Goal: Task Accomplishment & Management: Complete application form

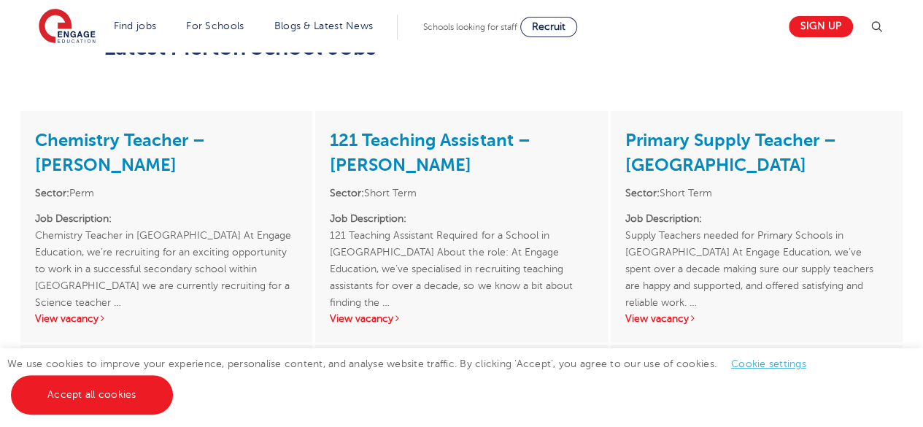
scroll to position [1716, 0]
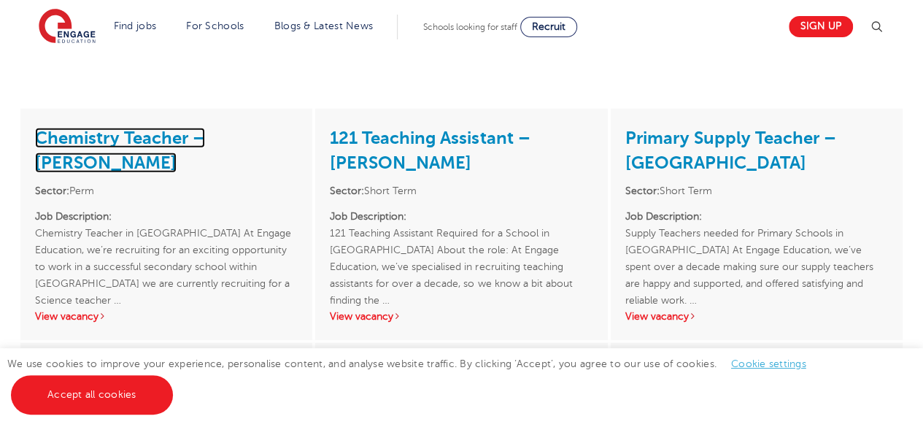
click at [191, 139] on link "Chemistry Teacher – [PERSON_NAME]" at bounding box center [120, 150] width 170 height 45
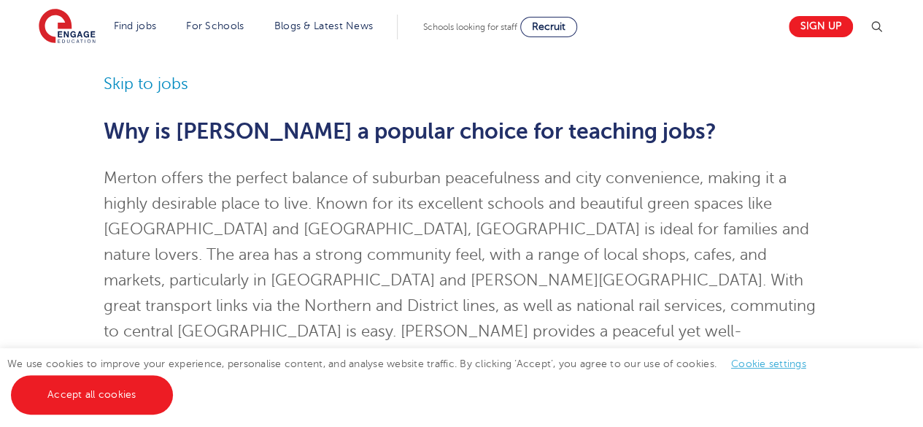
scroll to position [34, 0]
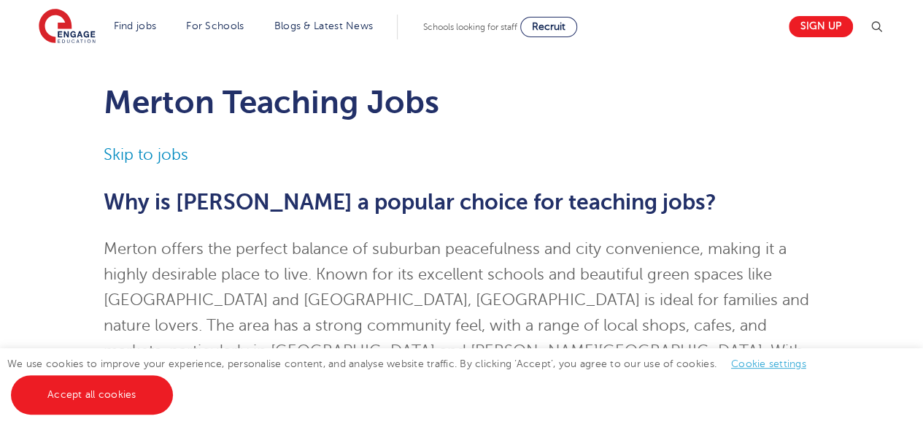
click at [140, 47] on section "Find jobs All vacancies We have one of the UK's largest database. and with hund…" at bounding box center [410, 26] width 742 height 53
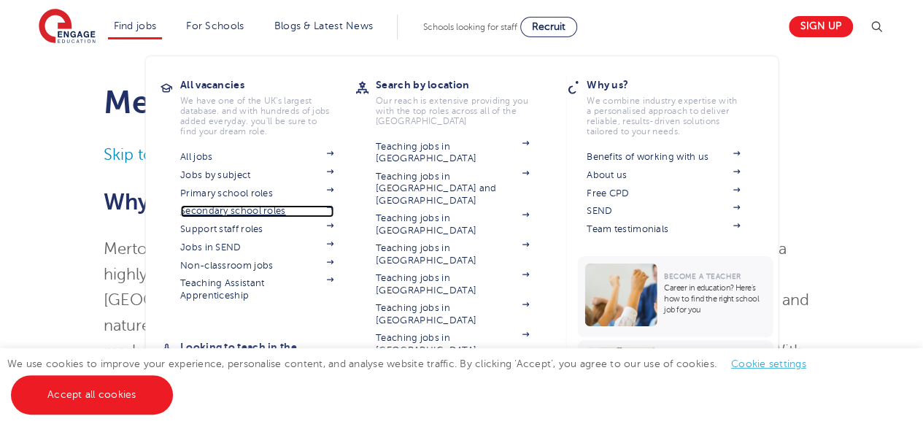
click at [226, 207] on link "Secondary school roles" at bounding box center [256, 211] width 153 height 12
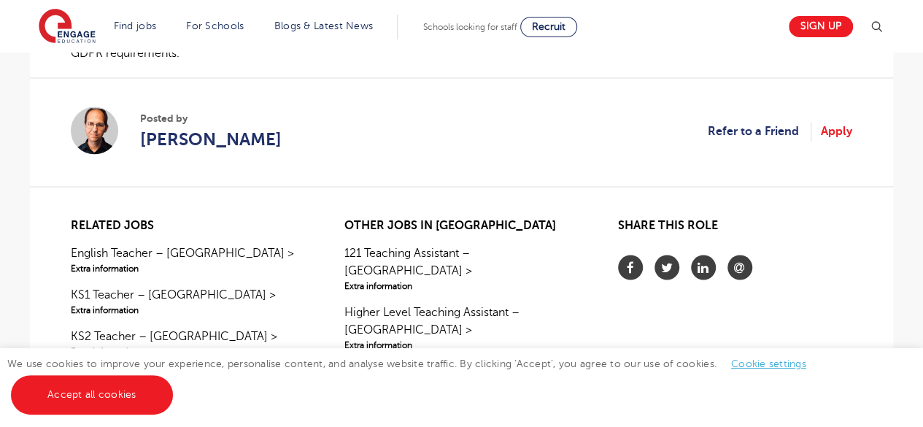
scroll to position [1231, 0]
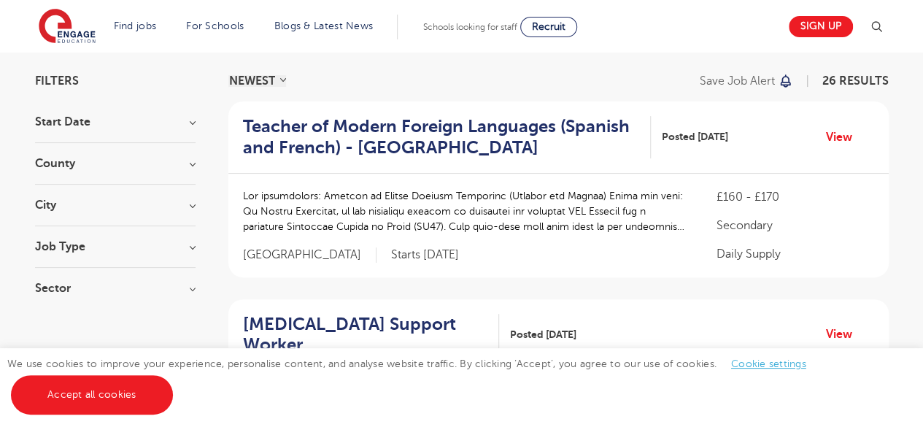
scroll to position [99, 0]
click at [123, 162] on h3 "County" at bounding box center [115, 163] width 161 height 12
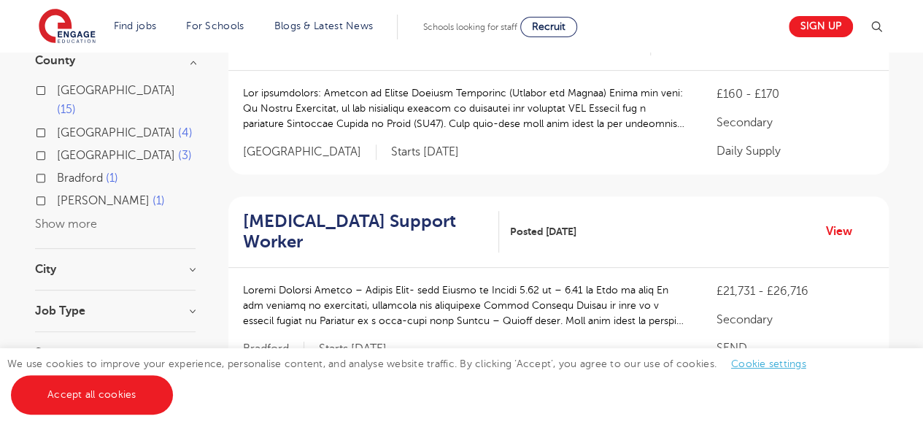
scroll to position [204, 0]
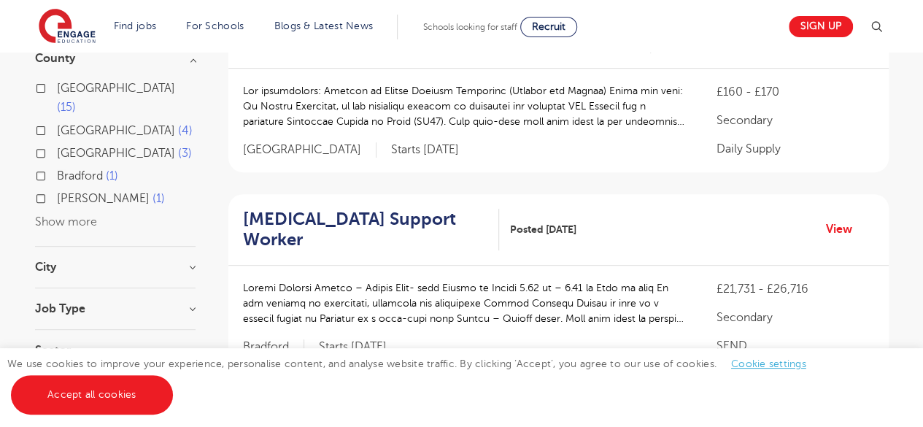
click at [136, 261] on h3 "City" at bounding box center [115, 267] width 161 height 12
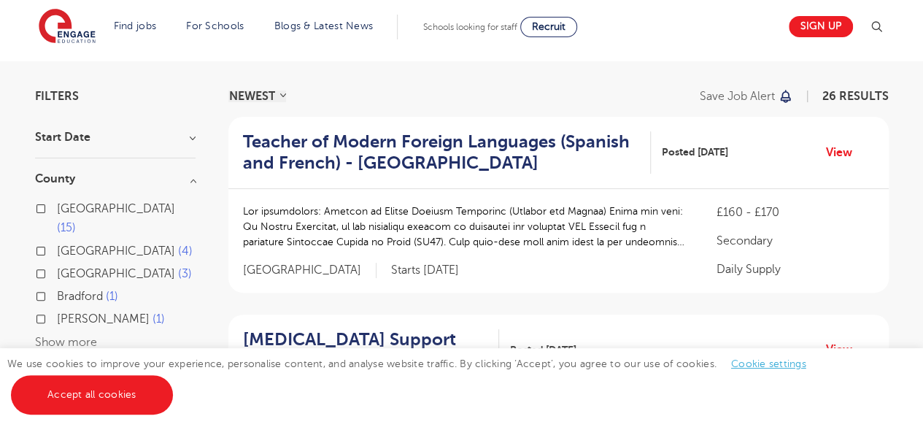
scroll to position [0, 0]
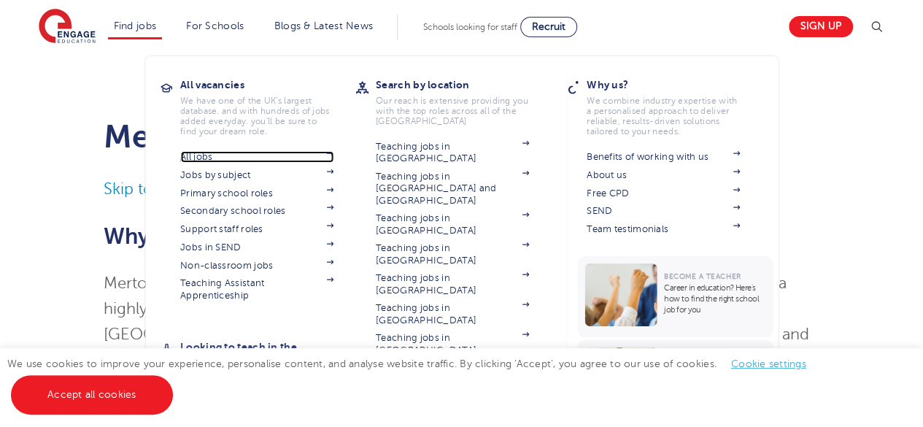
click at [216, 155] on link "All jobs" at bounding box center [256, 157] width 153 height 12
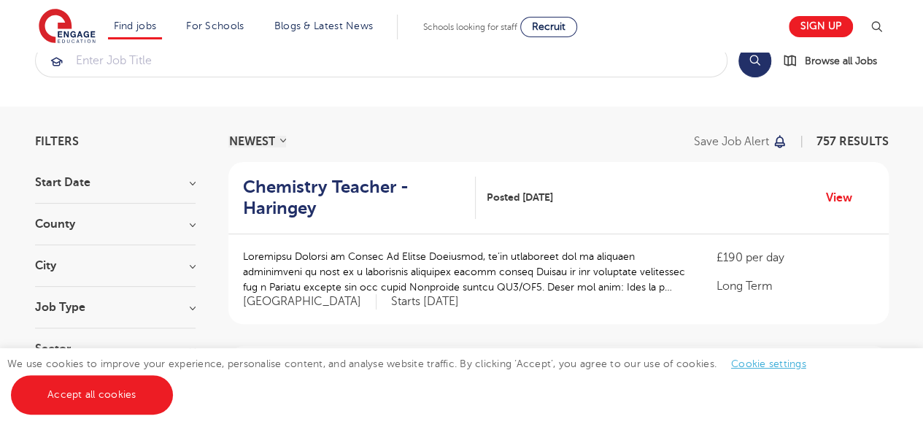
scroll to position [32, 0]
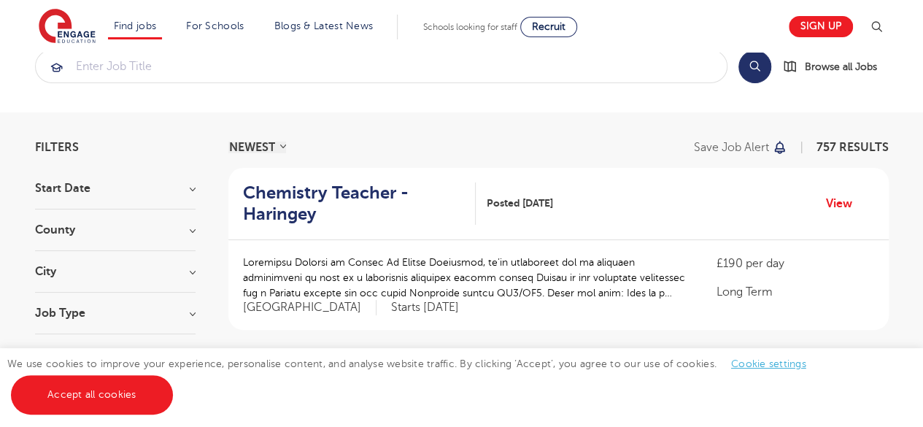
click at [145, 227] on h3 "County" at bounding box center [115, 230] width 161 height 12
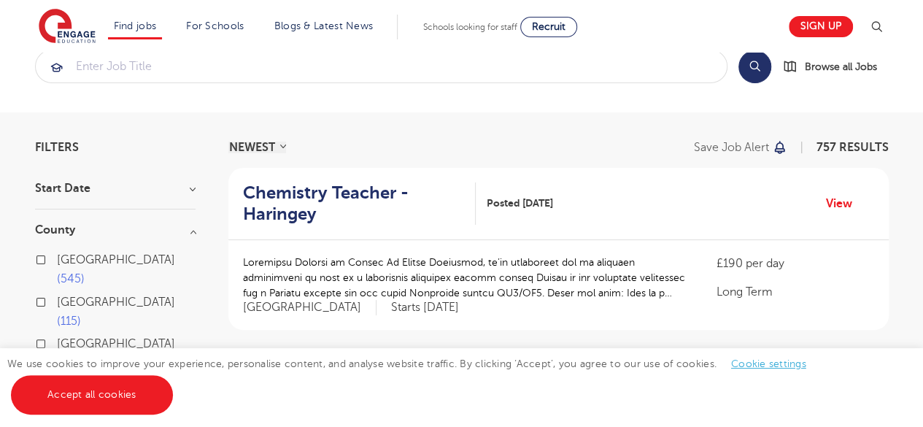
scroll to position [79, 0]
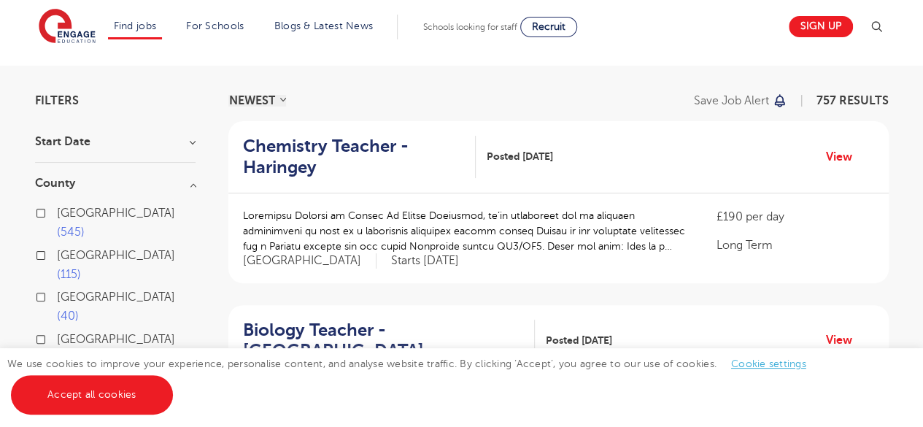
click at [85, 226] on span "545" at bounding box center [71, 232] width 28 height 13
click at [66, 212] on input "London 545" at bounding box center [61, 211] width 9 height 9
checkbox input "true"
click at [118, 386] on link "Accept all cookies" at bounding box center [92, 394] width 162 height 39
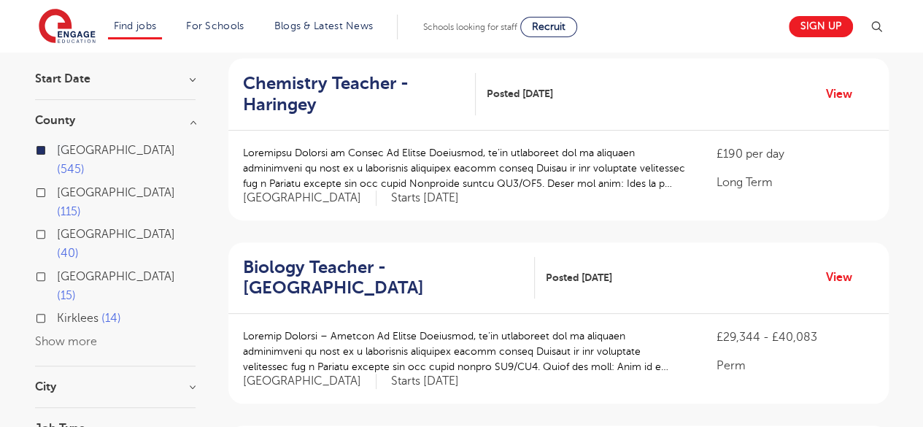
scroll to position [142, 0]
click at [129, 422] on div "Job Type" at bounding box center [115, 435] width 161 height 27
click at [166, 422] on h3 "Job Type" at bounding box center [115, 428] width 161 height 12
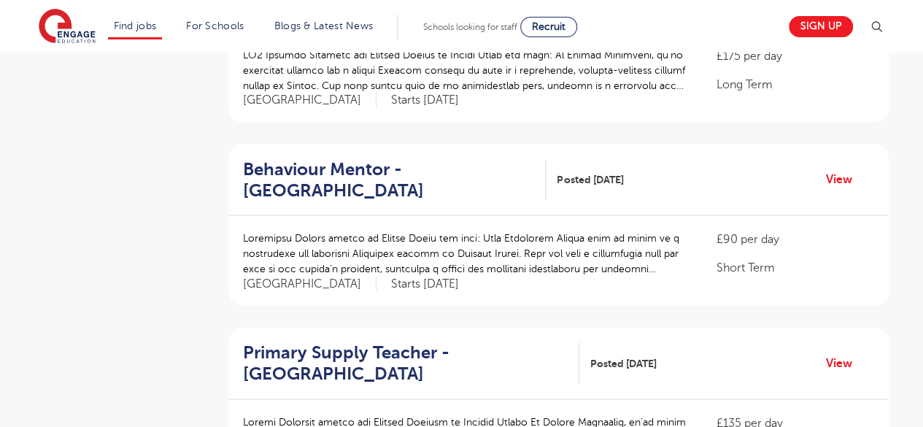
scroll to position [1693, 0]
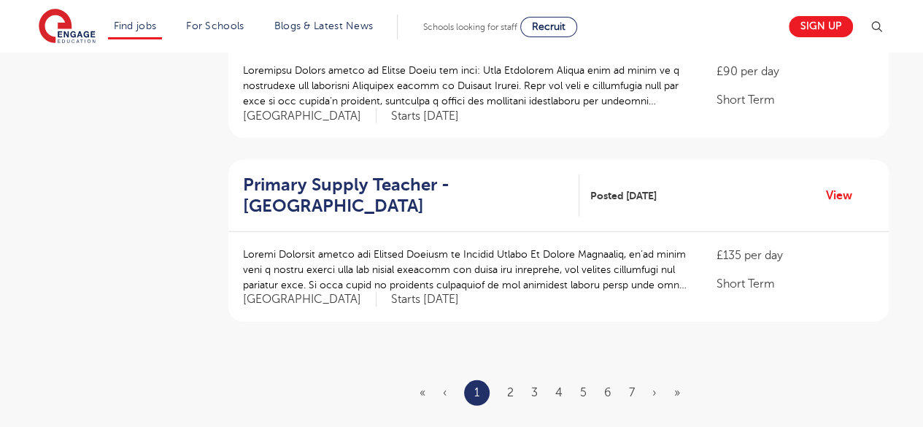
drag, startPoint x: 290, startPoint y: 250, endPoint x: 641, endPoint y: 214, distance: 353.0
click at [641, 247] on p at bounding box center [465, 270] width 445 height 46
click at [510, 386] on link "2" at bounding box center [510, 392] width 7 height 13
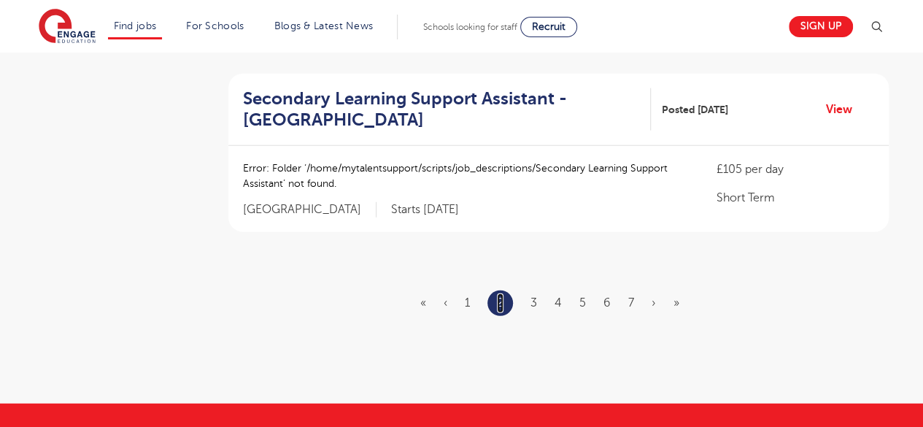
scroll to position [1780, 0]
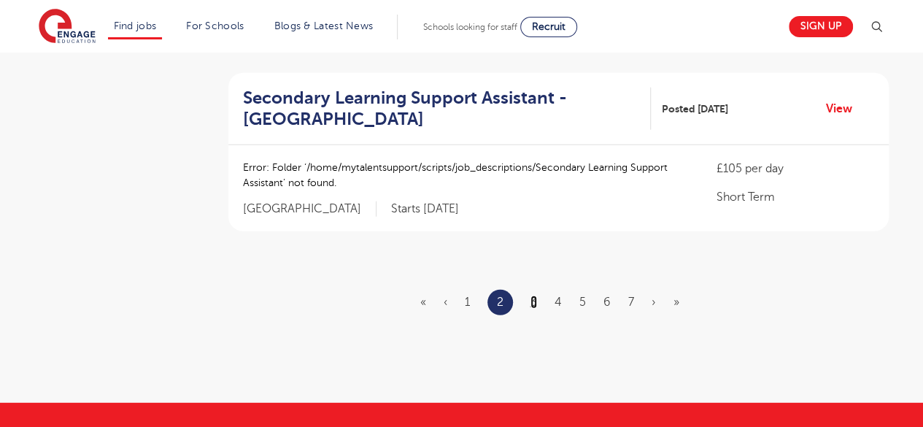
click at [535, 296] on link "3" at bounding box center [534, 302] width 7 height 13
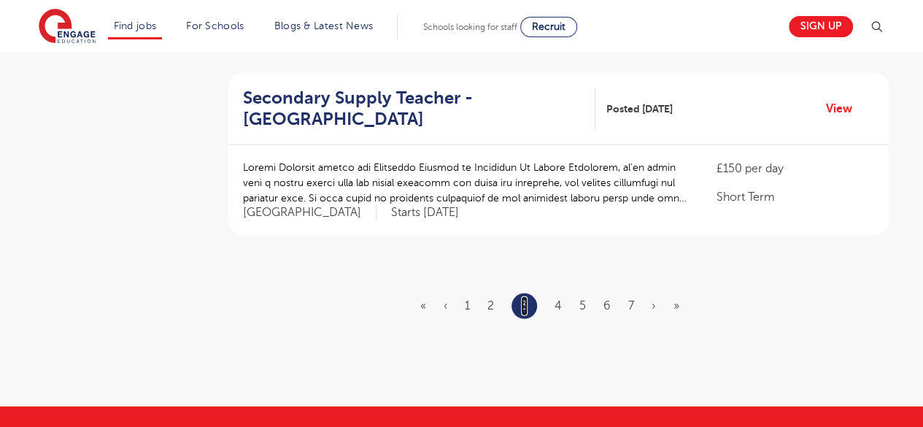
scroll to position [0, 0]
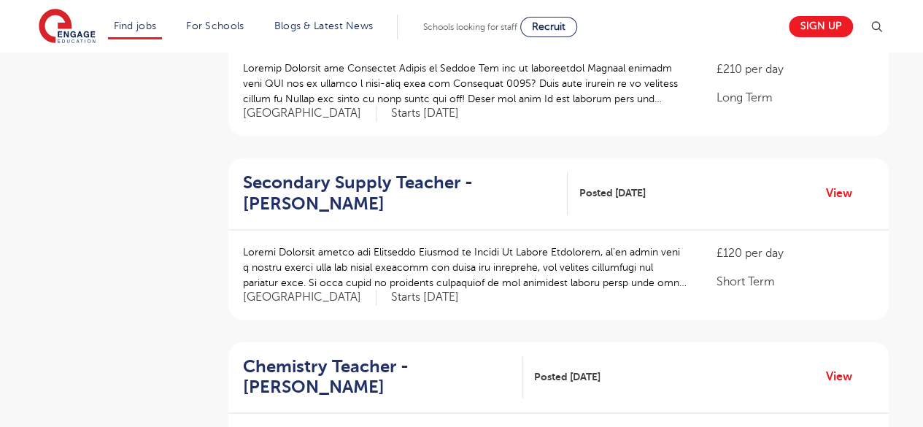
scroll to position [961, 0]
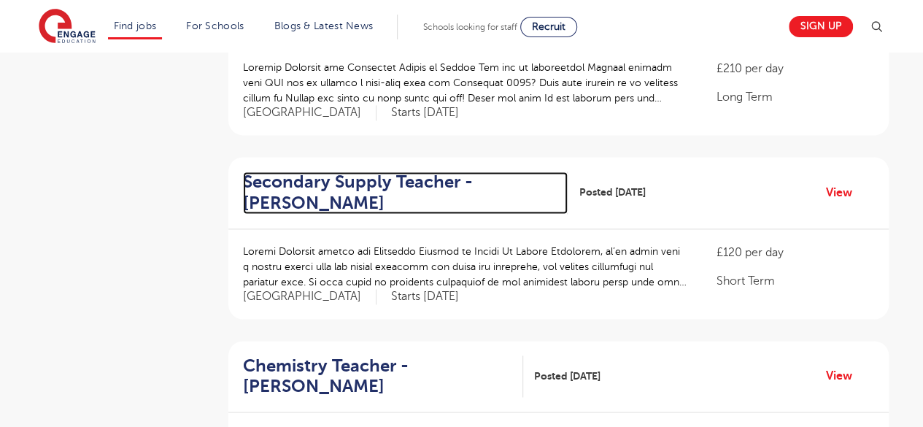
click at [432, 172] on h2 "Secondary Supply Teacher - Sutton" at bounding box center [400, 193] width 314 height 42
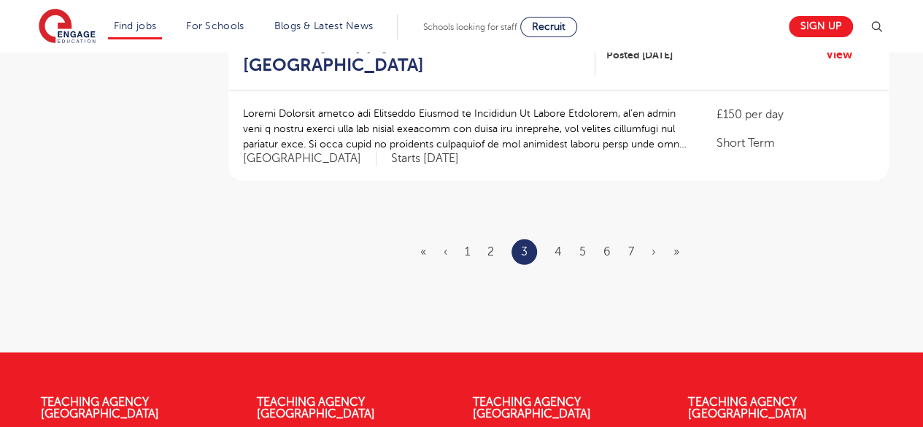
scroll to position [1834, 0]
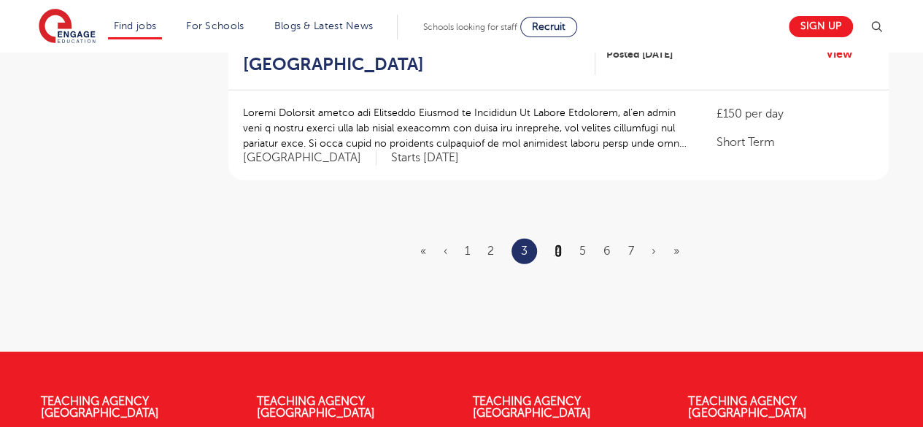
click at [556, 245] on link "4" at bounding box center [558, 251] width 7 height 13
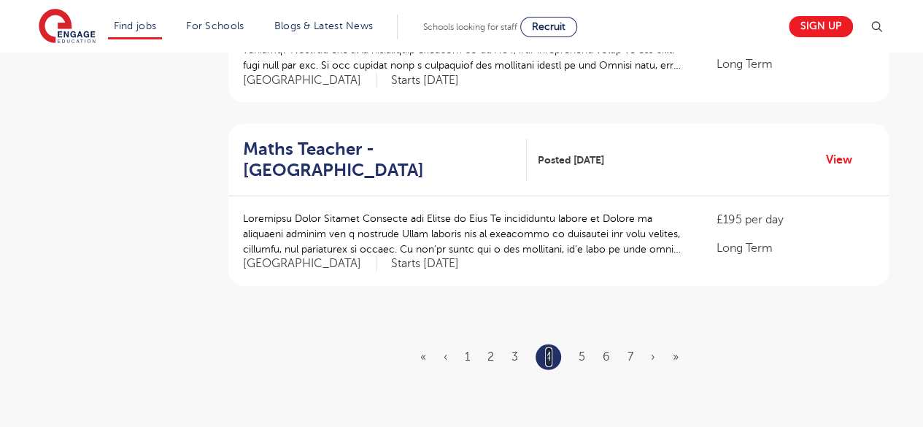
scroll to position [1729, 0]
click at [580, 350] on link "5" at bounding box center [582, 356] width 7 height 13
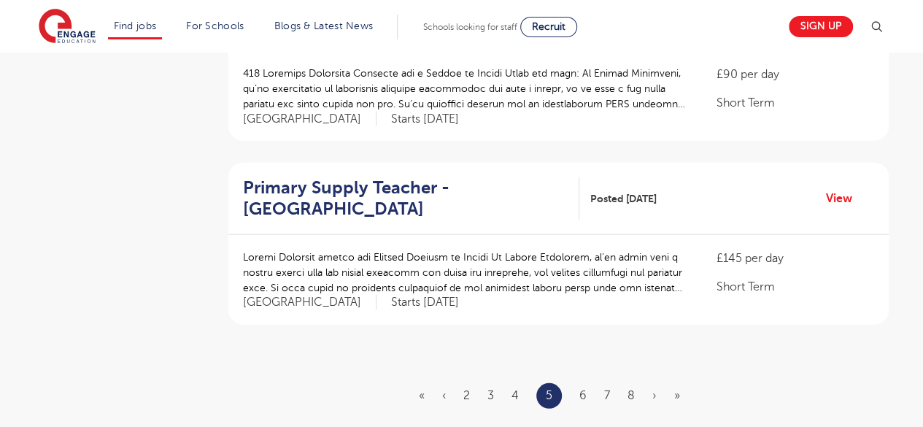
scroll to position [1737, 0]
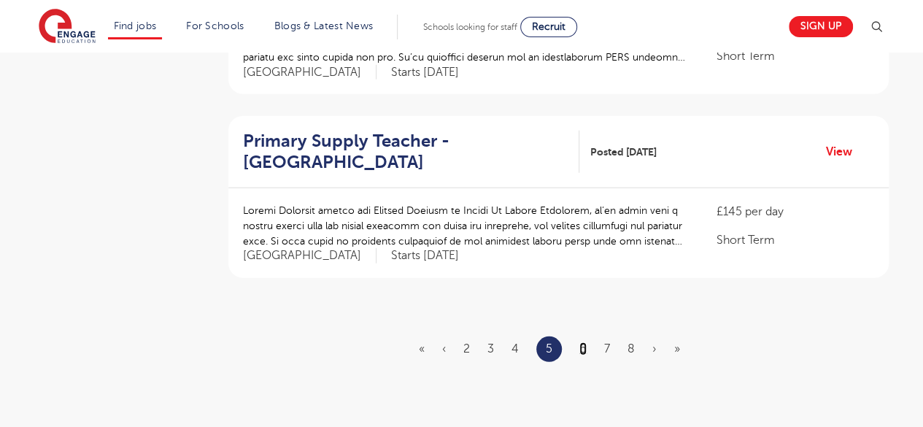
click at [585, 342] on link "6" at bounding box center [583, 348] width 7 height 13
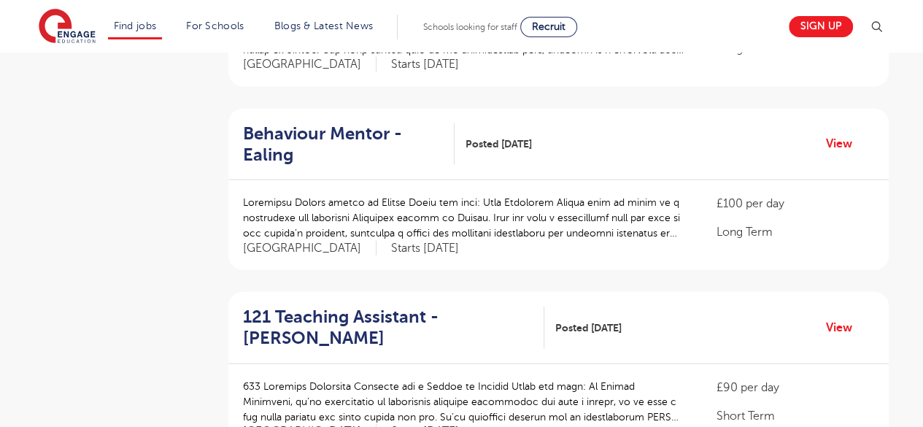
scroll to position [1696, 0]
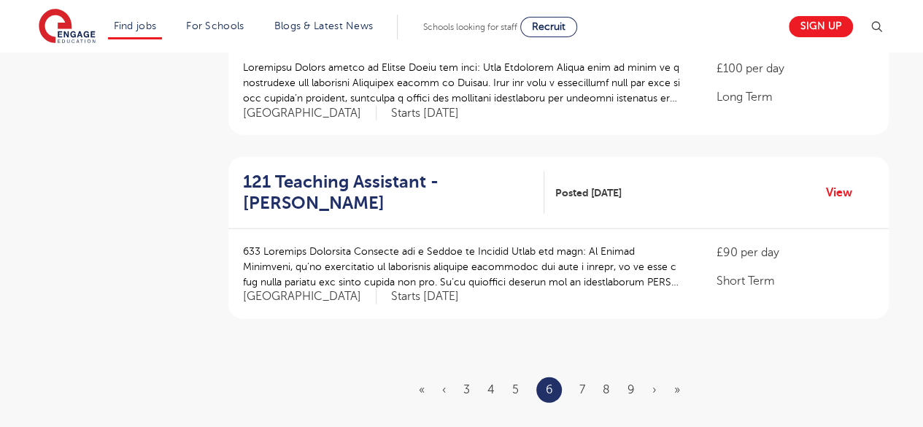
click at [579, 377] on ul "« ‹ 3 4 5 6 7 8 9 › »" at bounding box center [558, 390] width 279 height 26
click at [584, 383] on link "7" at bounding box center [583, 389] width 6 height 13
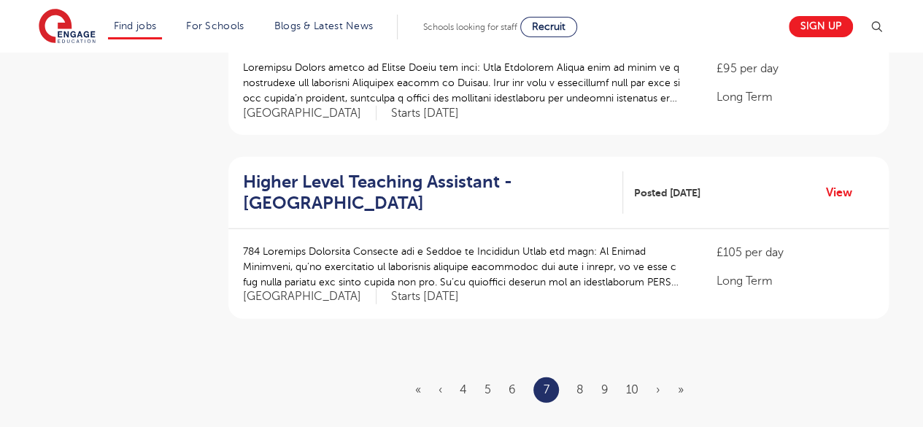
scroll to position [0, 0]
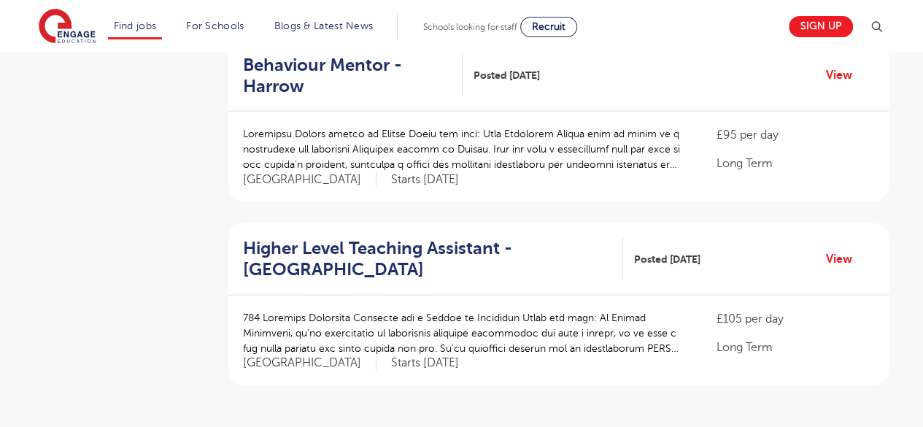
scroll to position [1759, 0]
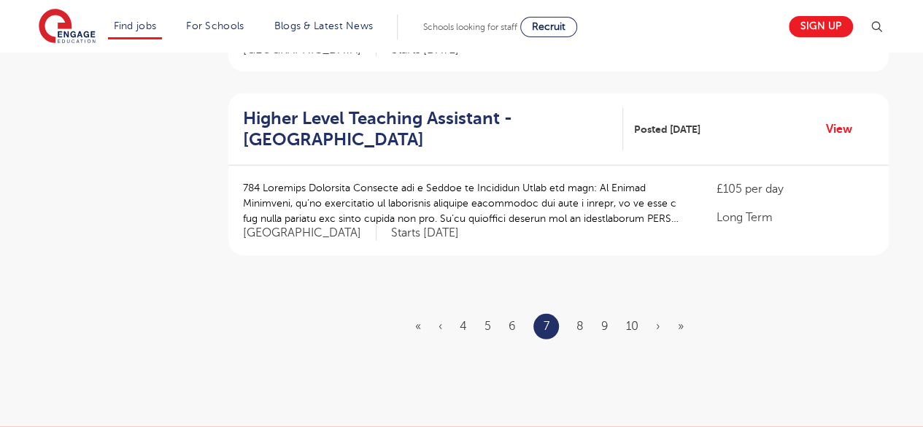
click at [587, 314] on ul "« ‹ 4 5 6 7 8 9 10 › »" at bounding box center [558, 327] width 286 height 26
click at [584, 314] on ul "« ‹ 4 5 6 7 8 9 10 › »" at bounding box center [558, 327] width 286 height 26
click at [577, 320] on link "8" at bounding box center [580, 326] width 7 height 13
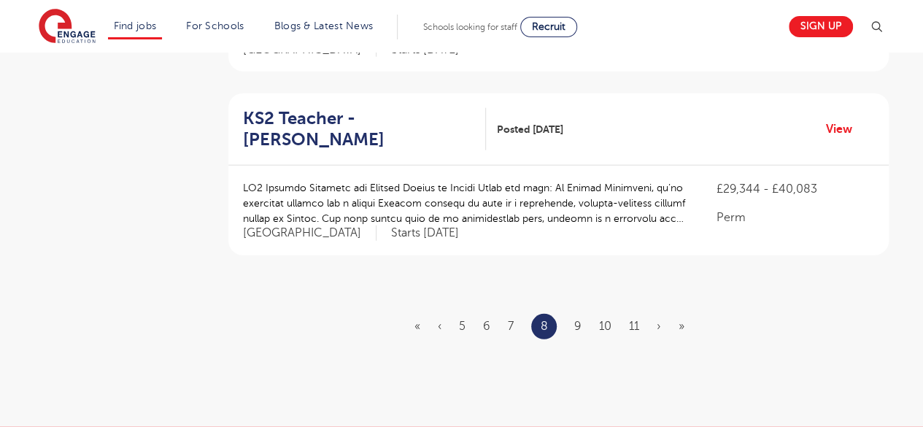
scroll to position [0, 0]
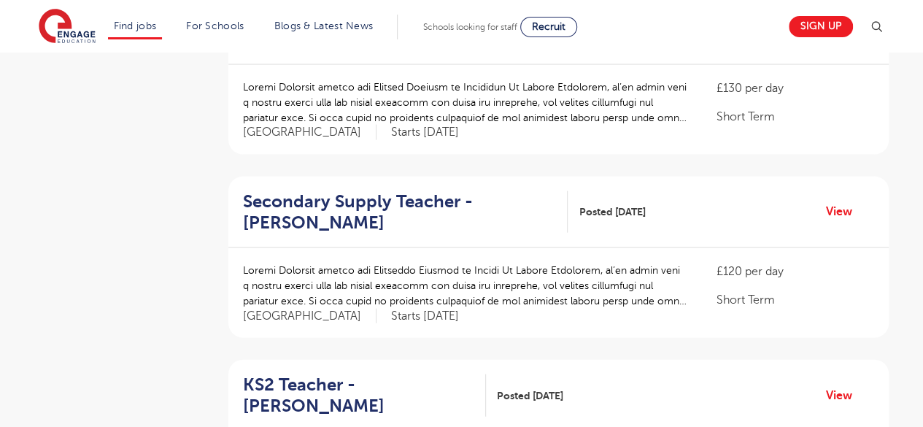
scroll to position [1494, 0]
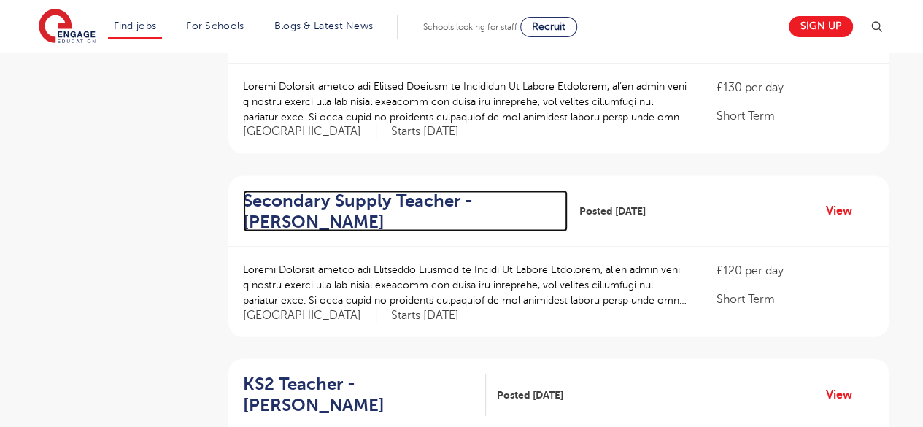
click at [423, 191] on h2 "Secondary Supply Teacher - Sutton" at bounding box center [400, 212] width 314 height 42
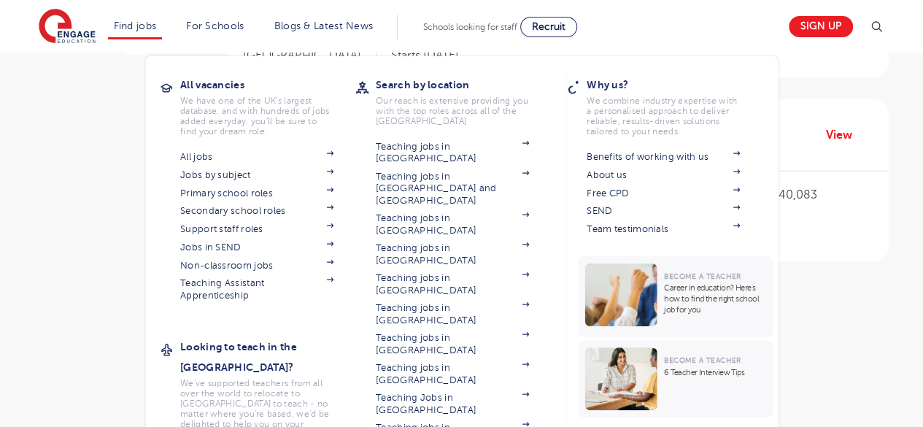
scroll to position [1751, 0]
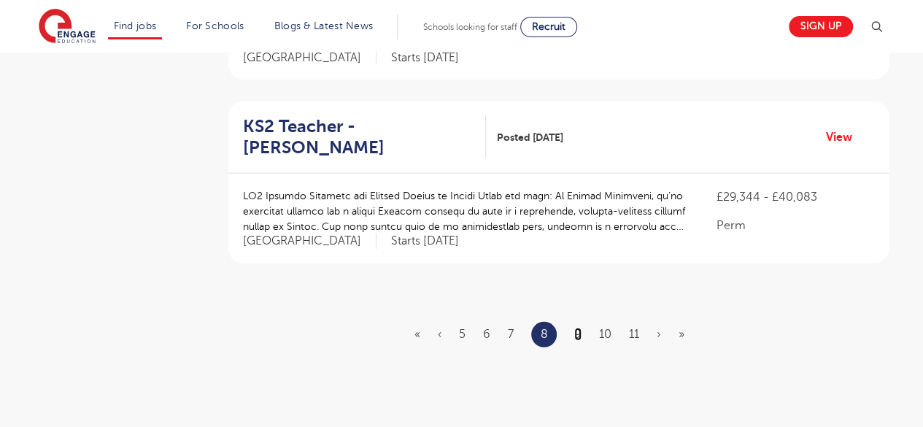
click at [578, 328] on link "9" at bounding box center [577, 334] width 7 height 13
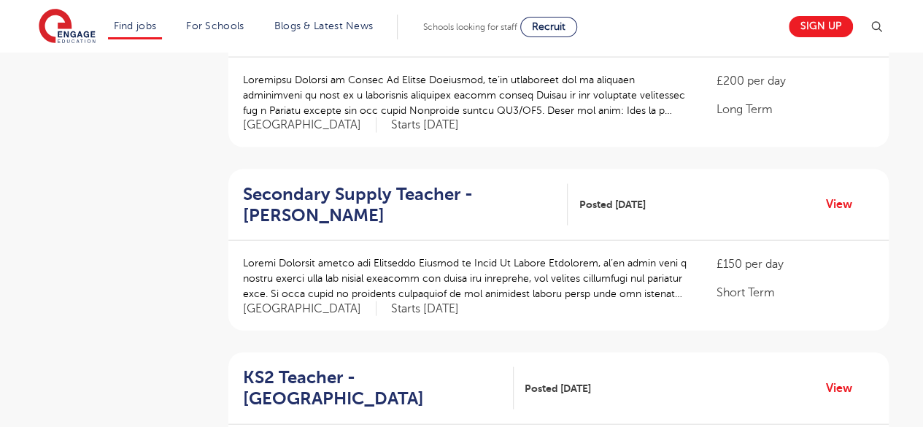
scroll to position [1718, 0]
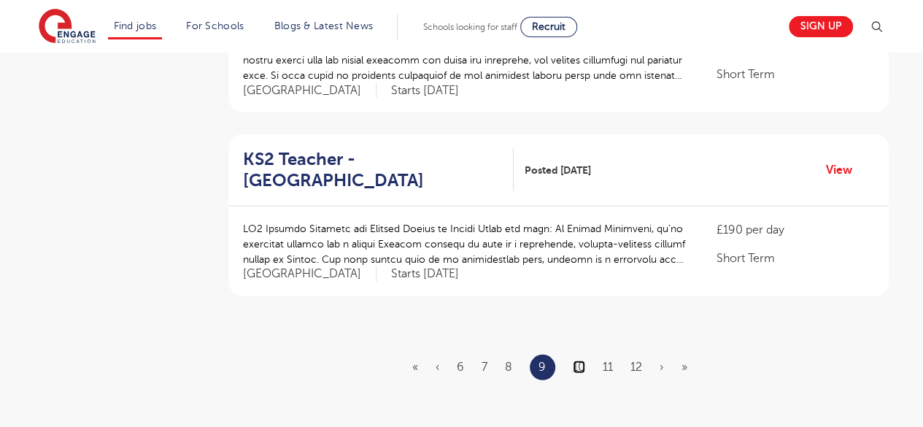
click at [575, 361] on link "10" at bounding box center [579, 367] width 12 height 13
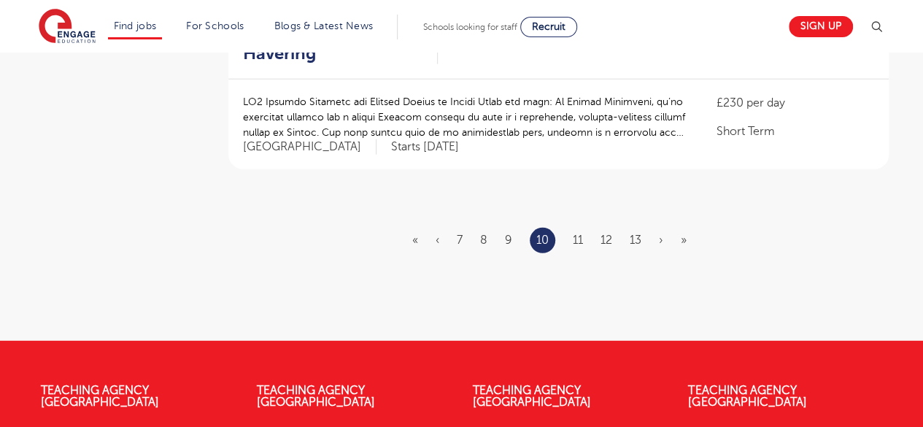
scroll to position [1880, 0]
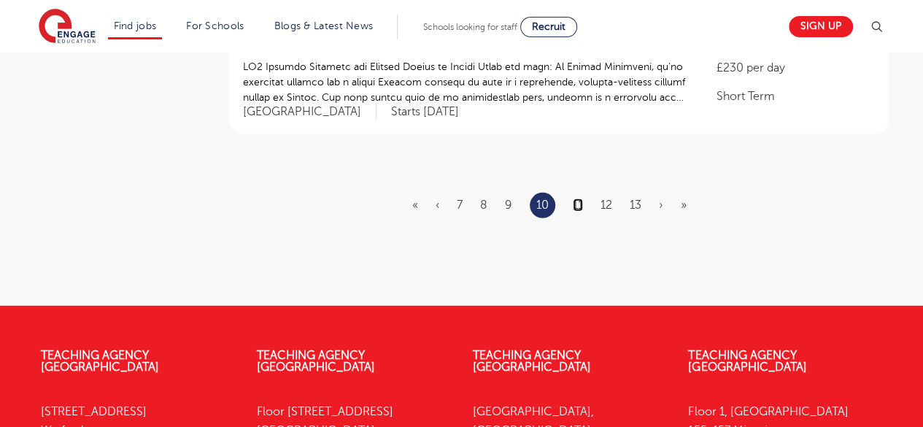
click at [577, 199] on link "11" at bounding box center [578, 205] width 10 height 13
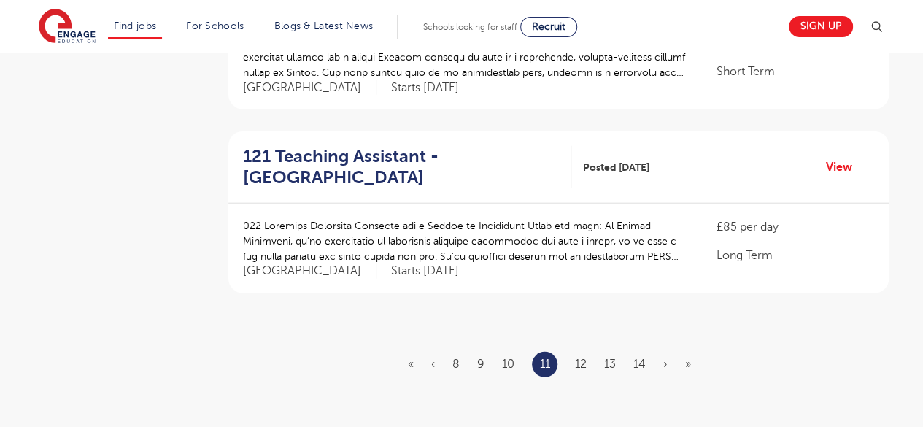
scroll to position [1722, 0]
click at [575, 357] on link "12" at bounding box center [581, 363] width 12 height 13
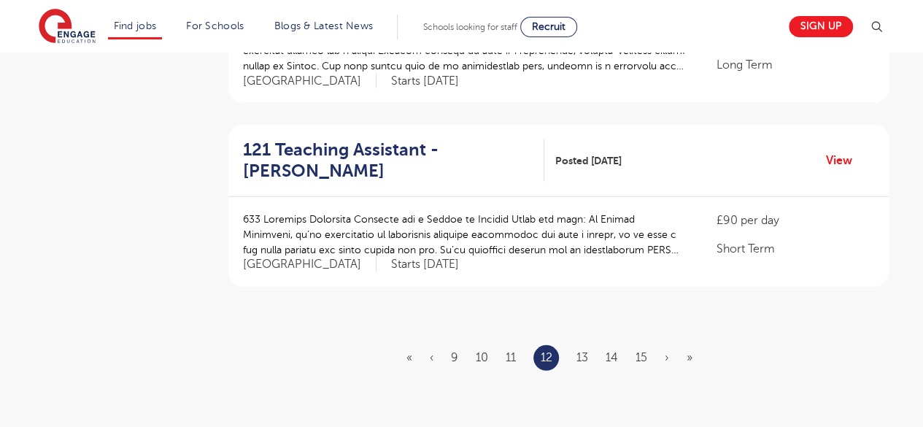
scroll to position [1729, 0]
click at [588, 350] on link "13" at bounding box center [583, 356] width 12 height 13
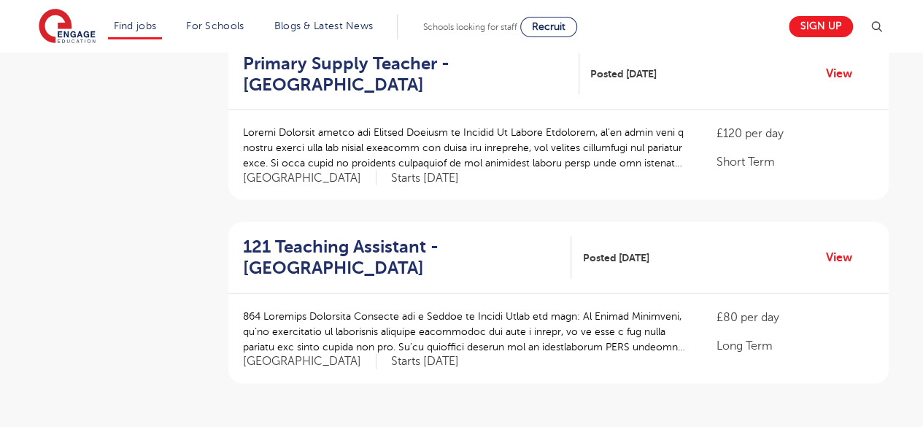
scroll to position [1715, 0]
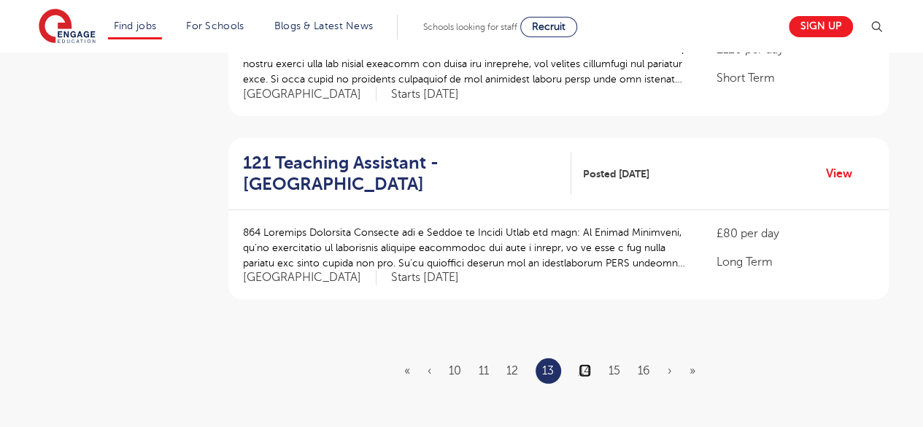
click at [579, 364] on link "14" at bounding box center [585, 370] width 12 height 13
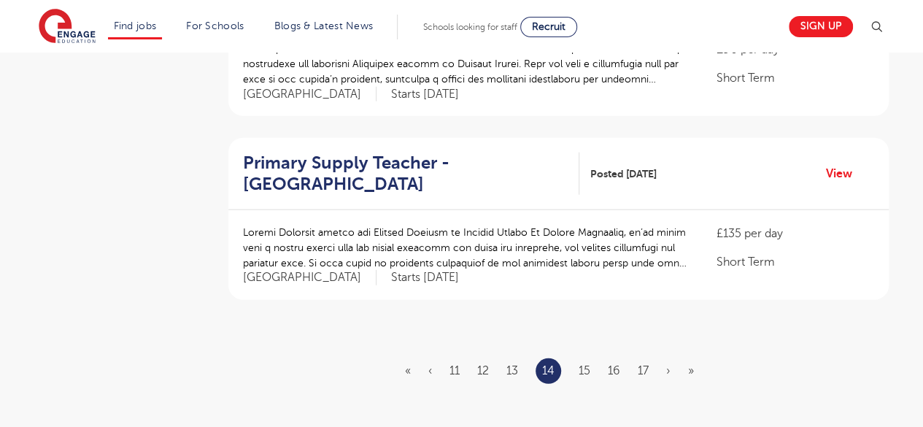
scroll to position [0, 0]
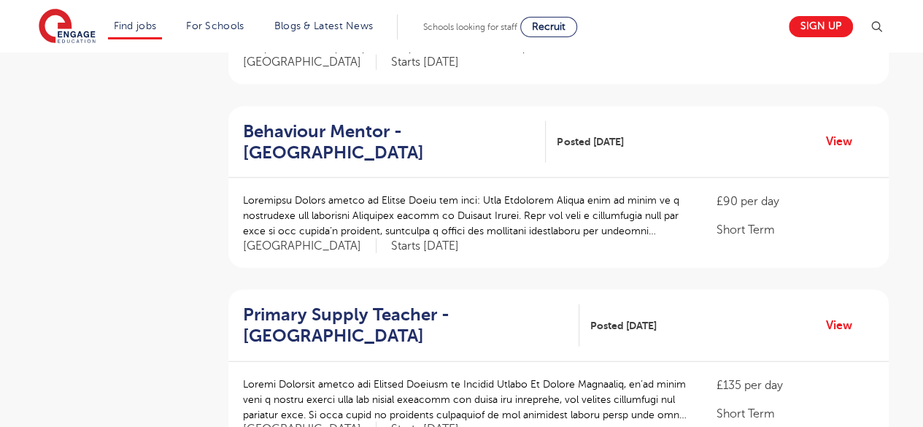
scroll to position [1716, 0]
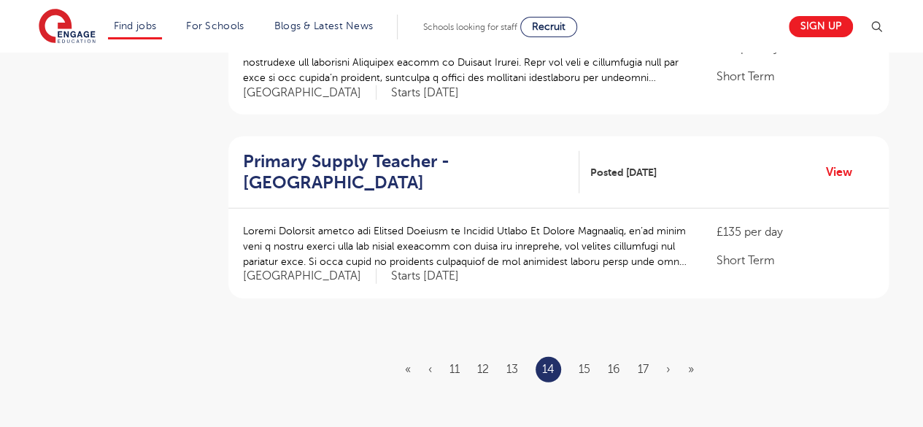
click at [594, 357] on ul "« ‹ 11 12 13 14 15 16 17 › »" at bounding box center [558, 370] width 307 height 26
click at [591, 363] on link "15" at bounding box center [585, 369] width 12 height 13
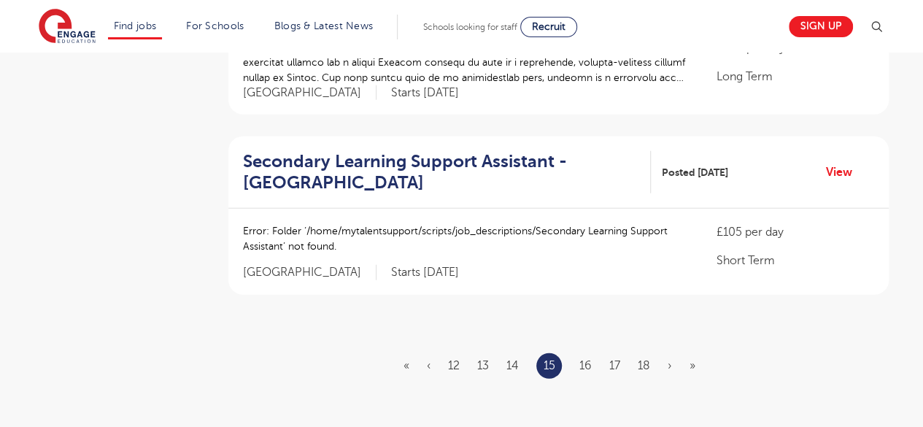
scroll to position [0, 0]
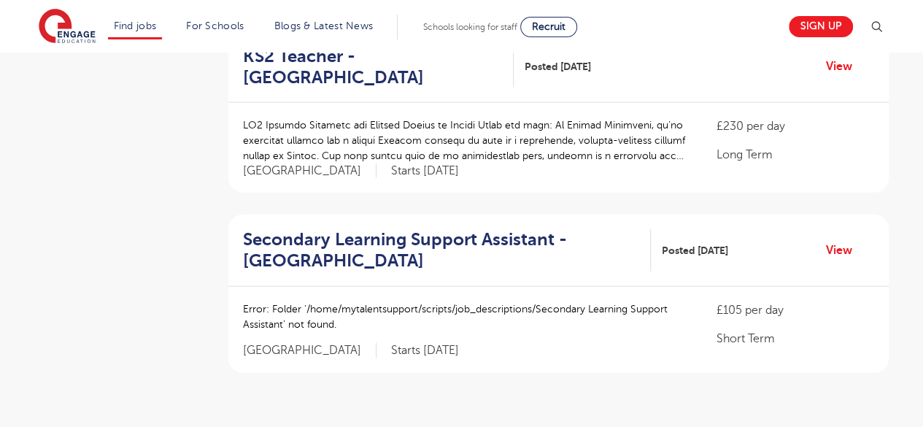
scroll to position [1775, 0]
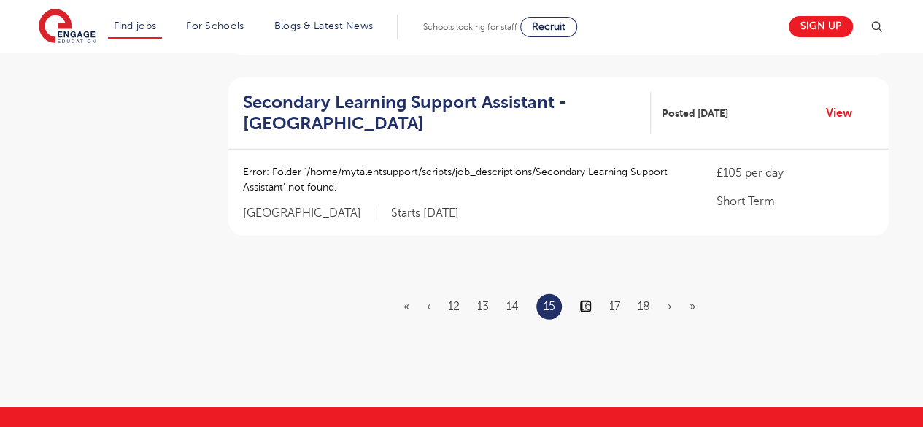
click at [591, 300] on link "16" at bounding box center [586, 306] width 12 height 13
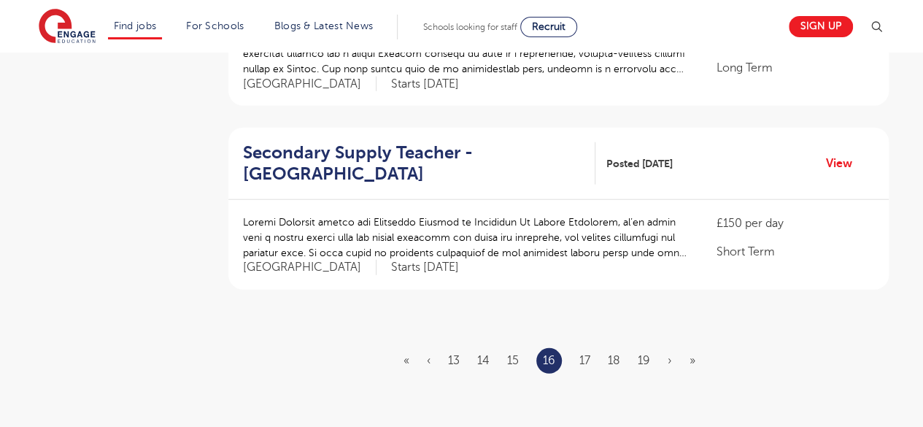
scroll to position [1727, 0]
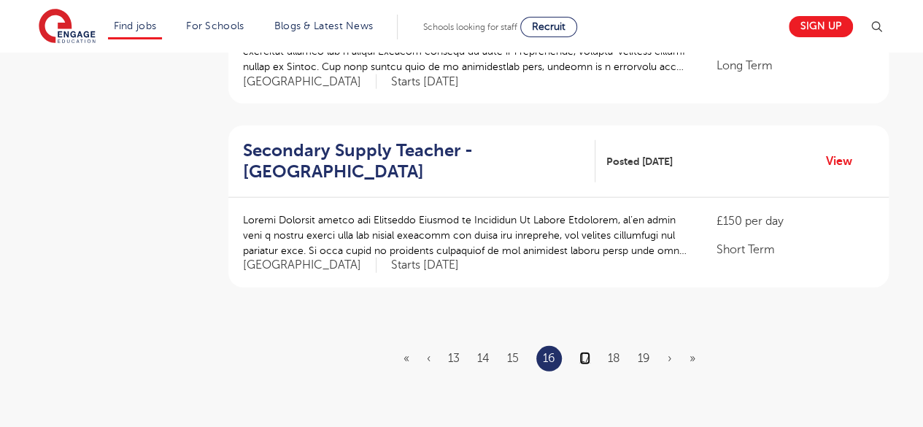
click at [587, 352] on link "17" at bounding box center [585, 358] width 11 height 13
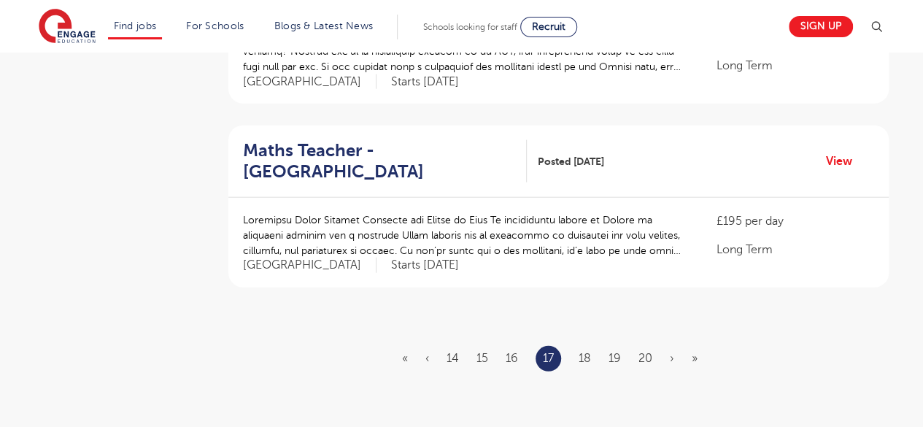
scroll to position [0, 0]
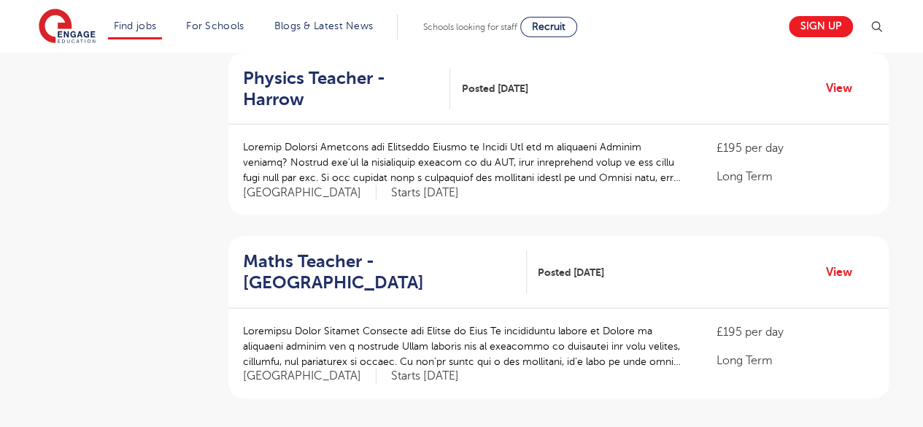
scroll to position [1747, 0]
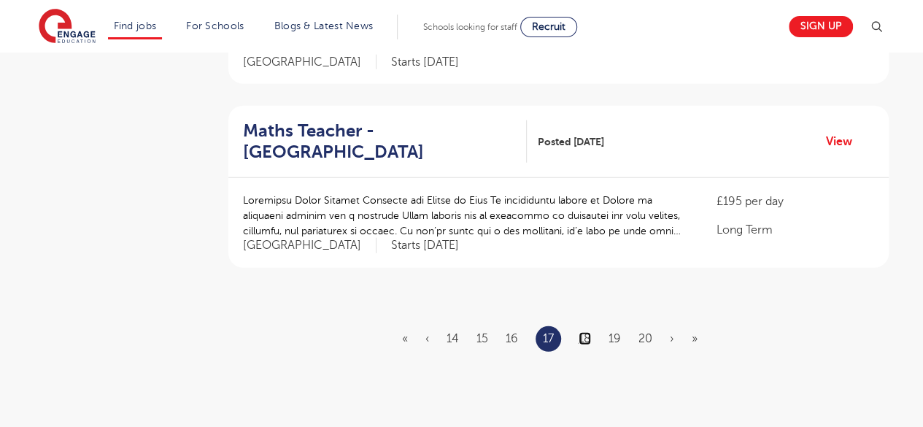
click at [587, 332] on link "18" at bounding box center [585, 338] width 12 height 13
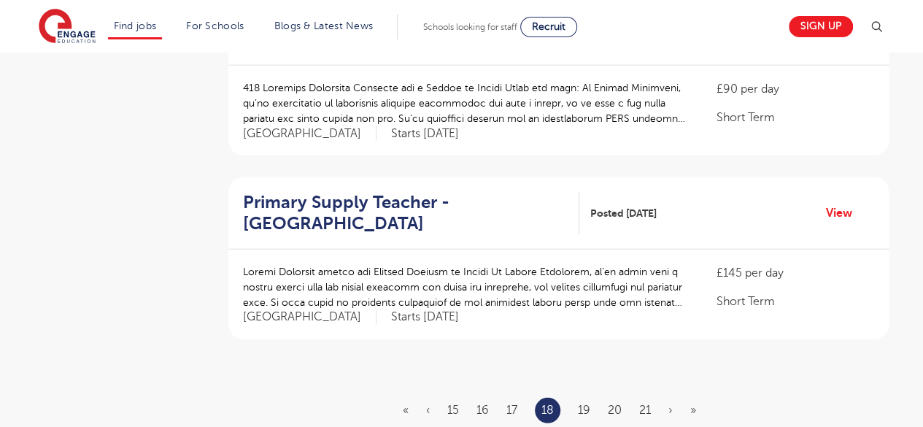
scroll to position [1723, 0]
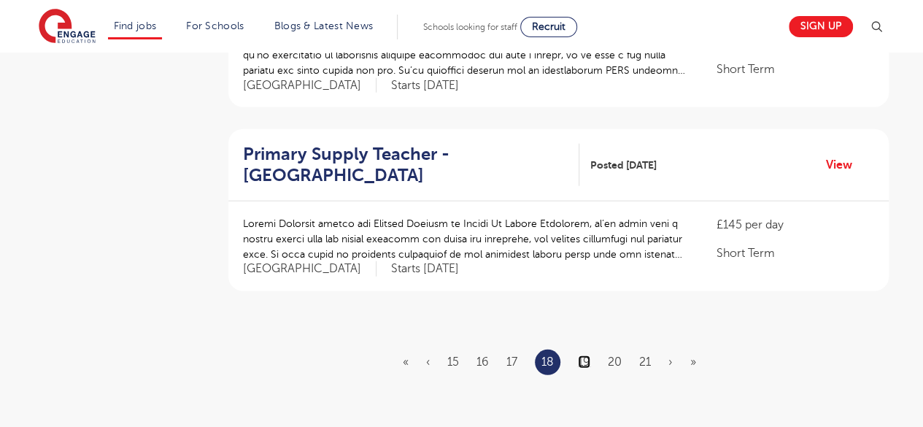
click at [585, 355] on link "19" at bounding box center [584, 361] width 12 height 13
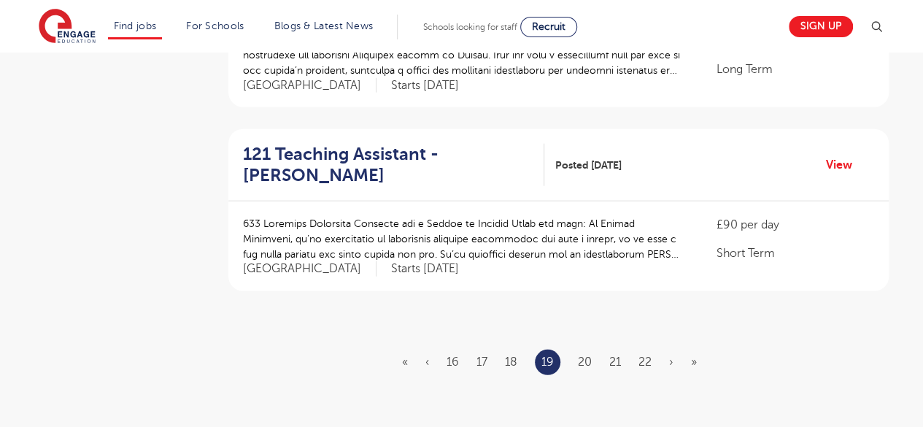
scroll to position [0, 0]
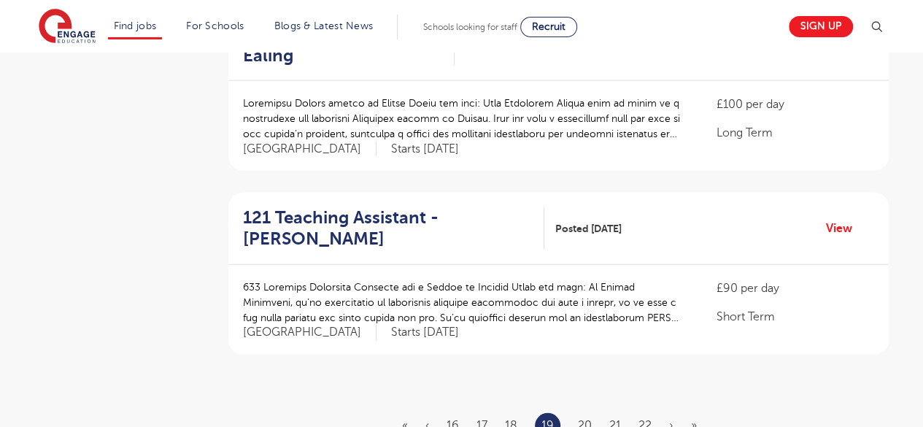
scroll to position [1752, 0]
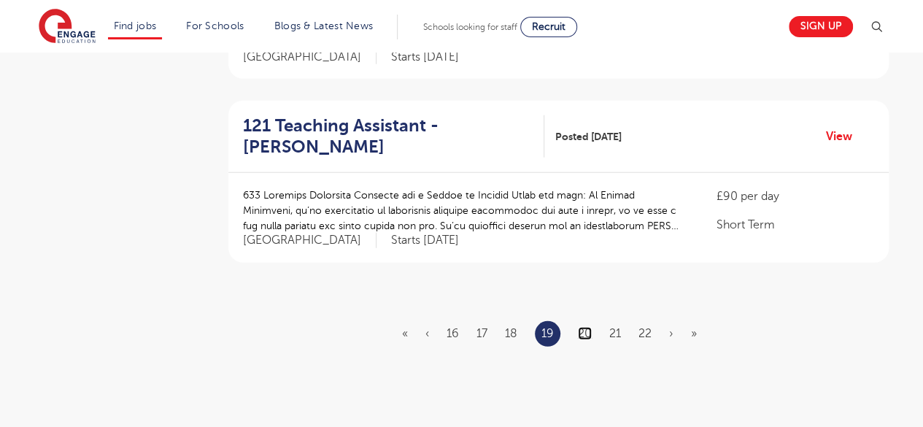
click at [588, 327] on link "20" at bounding box center [585, 333] width 14 height 13
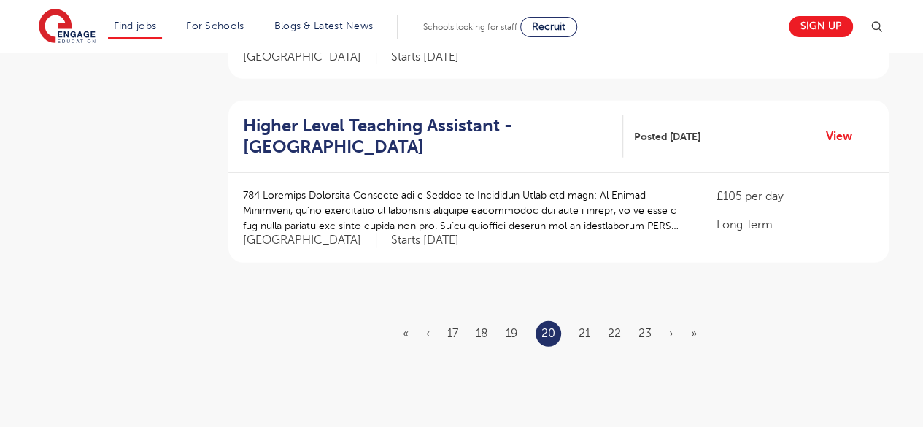
scroll to position [0, 0]
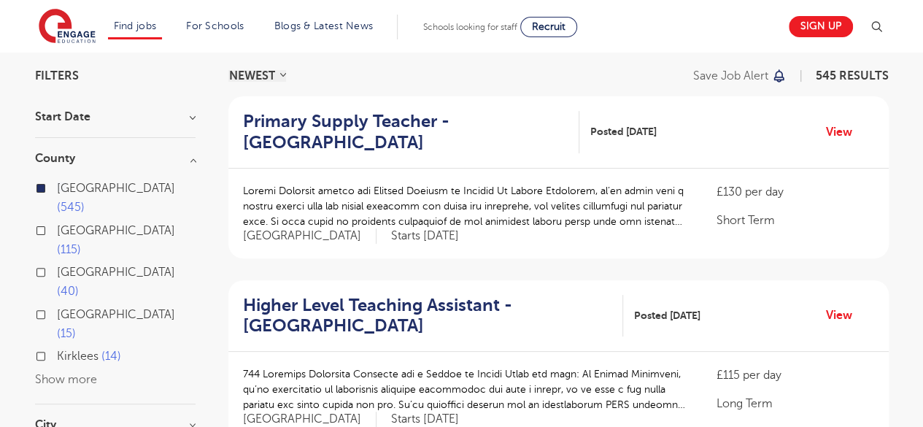
scroll to position [101, 0]
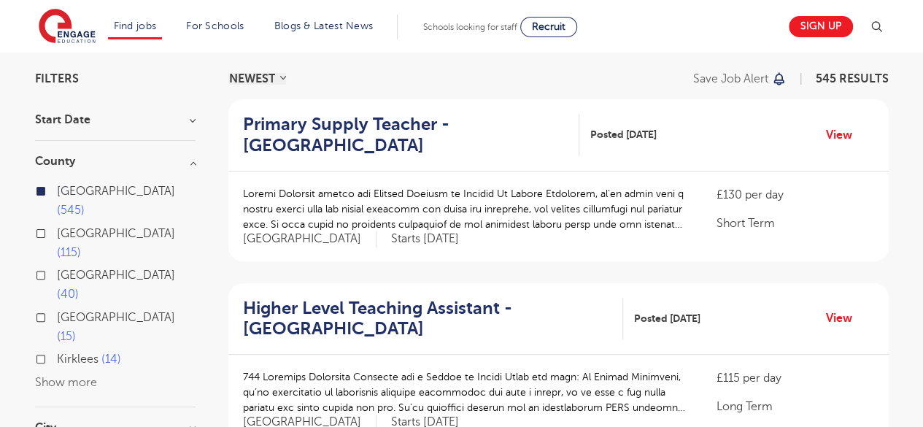
drag, startPoint x: 588, startPoint y: 283, endPoint x: 444, endPoint y: 210, distance: 161.3
click at [444, 210] on p at bounding box center [465, 209] width 445 height 46
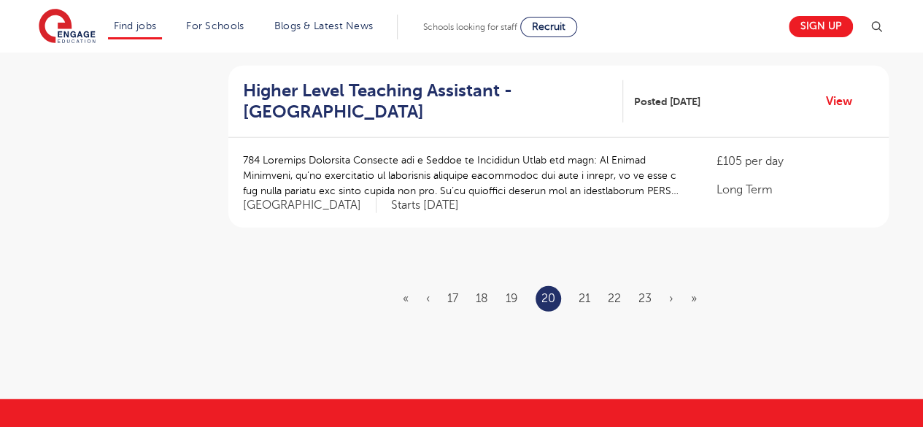
scroll to position [1788, 0]
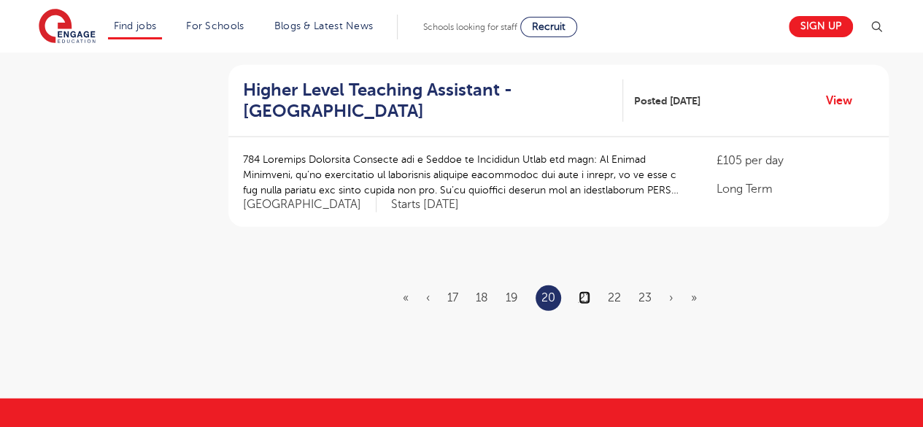
click at [585, 291] on link "21" at bounding box center [585, 297] width 12 height 13
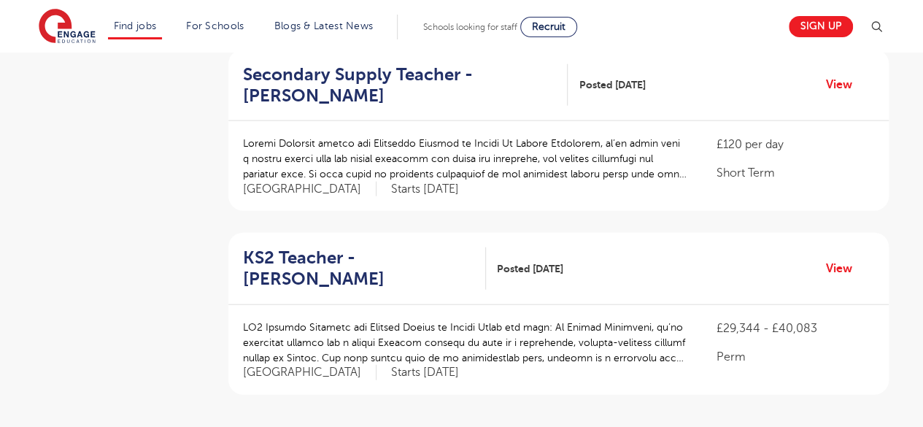
scroll to position [1562, 0]
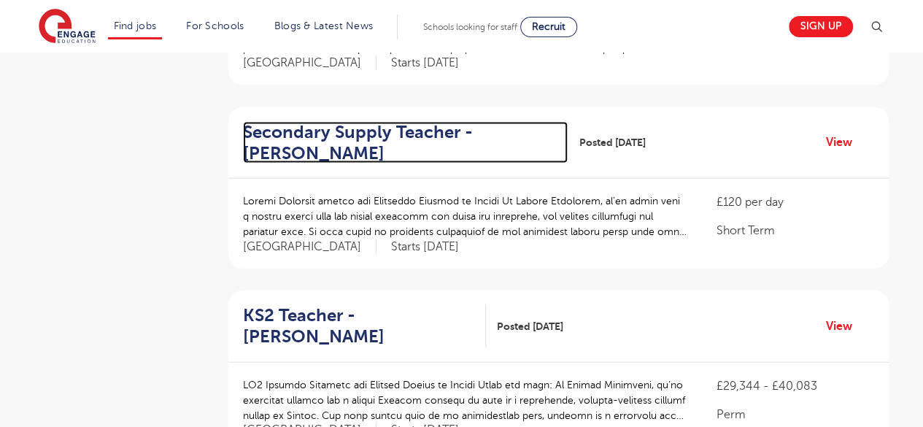
click at [428, 122] on h2 "Secondary Supply Teacher - Sutton" at bounding box center [400, 143] width 314 height 42
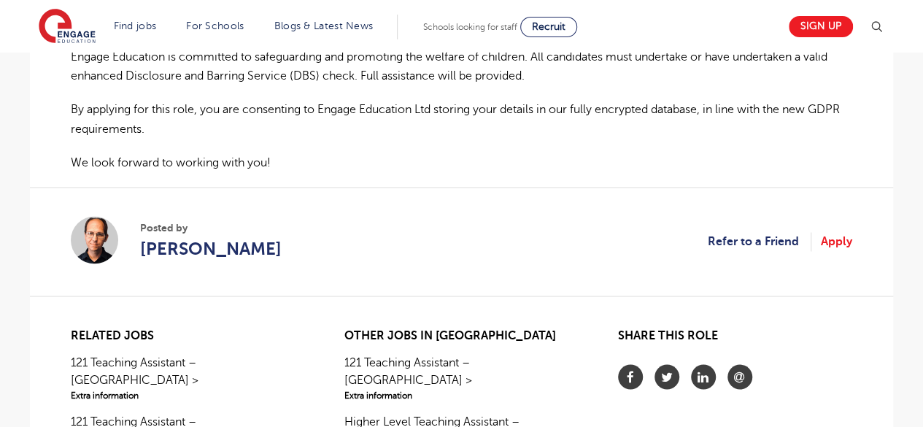
scroll to position [1177, 0]
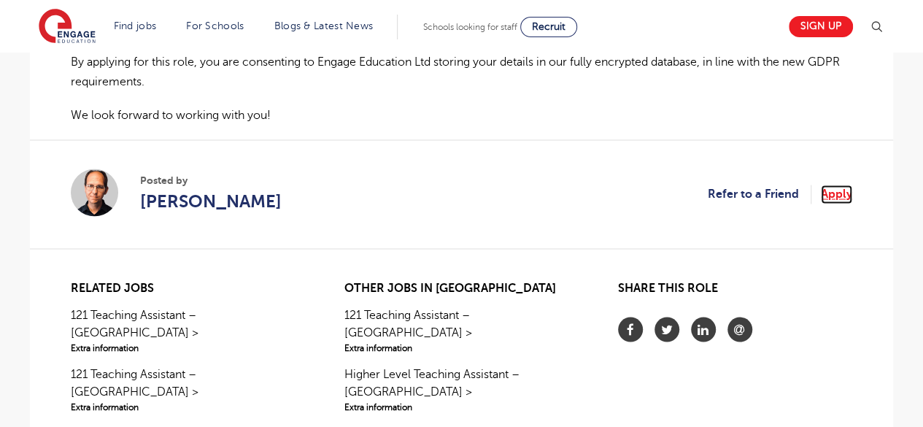
click at [842, 185] on link "Apply" at bounding box center [836, 194] width 31 height 19
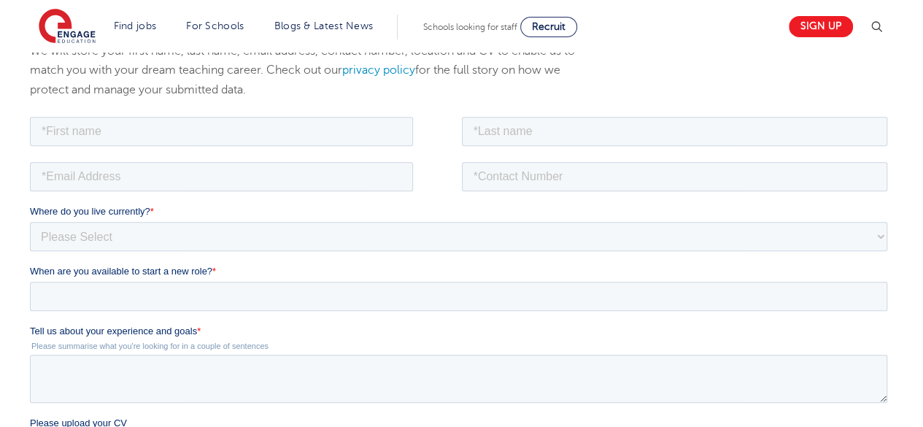
scroll to position [212, 0]
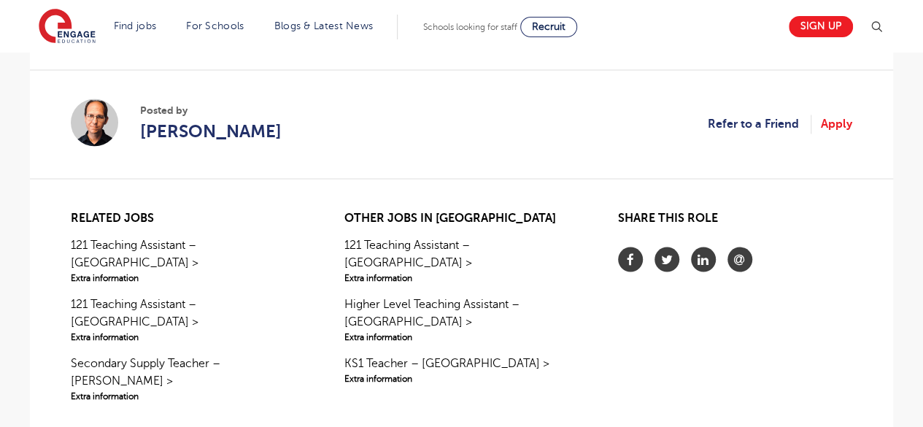
scroll to position [1248, 0]
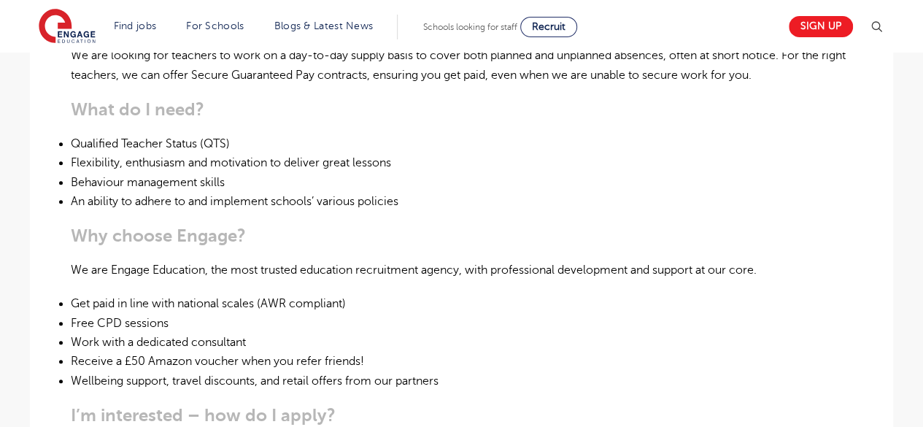
scroll to position [618, 0]
